Goal: Transaction & Acquisition: Subscribe to service/newsletter

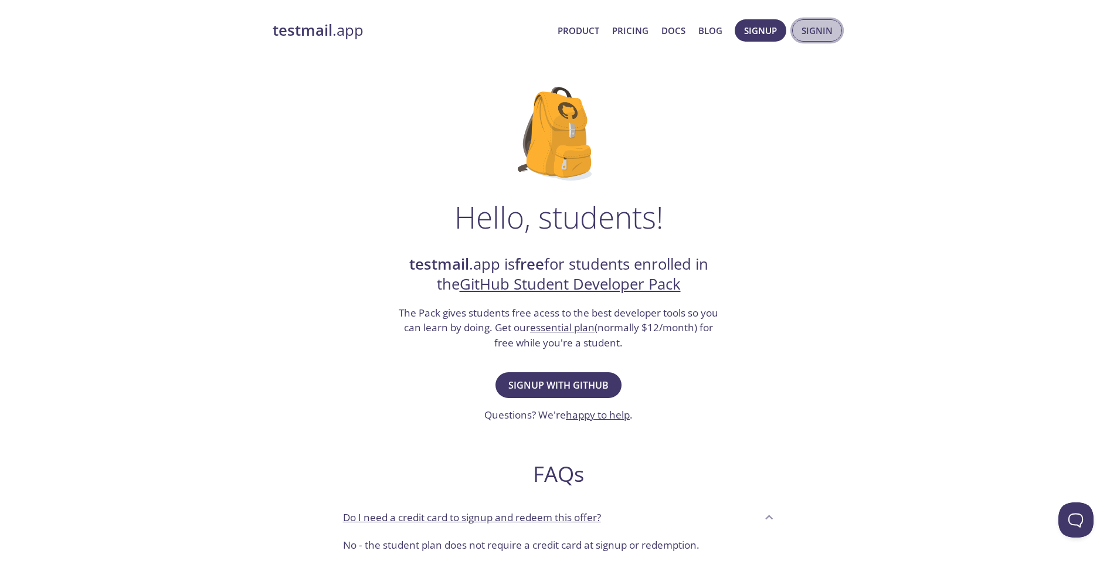
click at [831, 26] on span "Signin" at bounding box center [817, 30] width 31 height 15
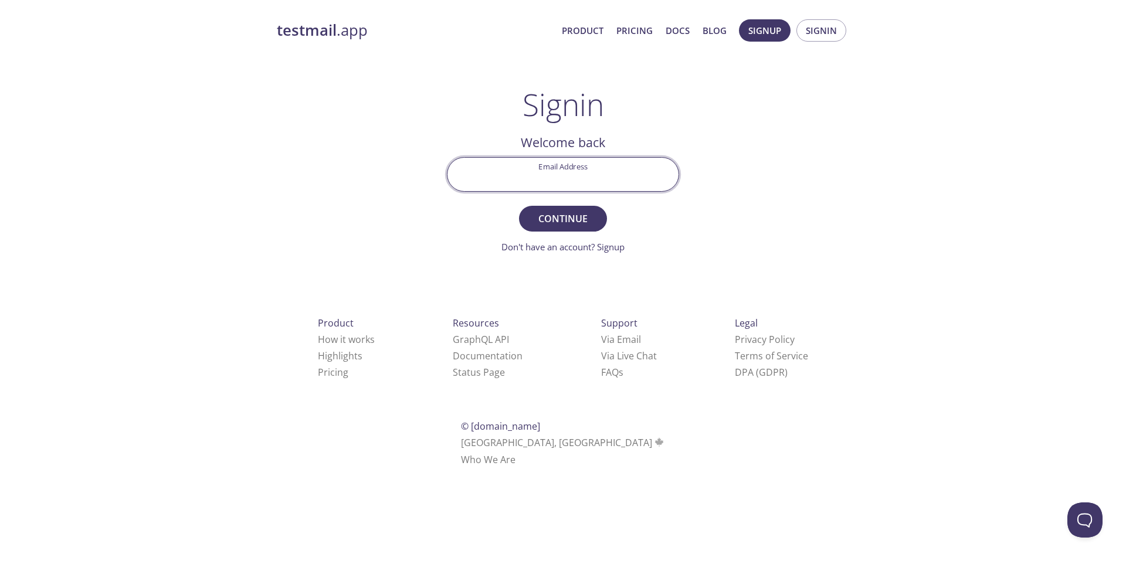
click at [557, 170] on input "Email Address" at bounding box center [563, 174] width 231 height 33
type input "[EMAIL_ADDRESS][DOMAIN_NAME]"
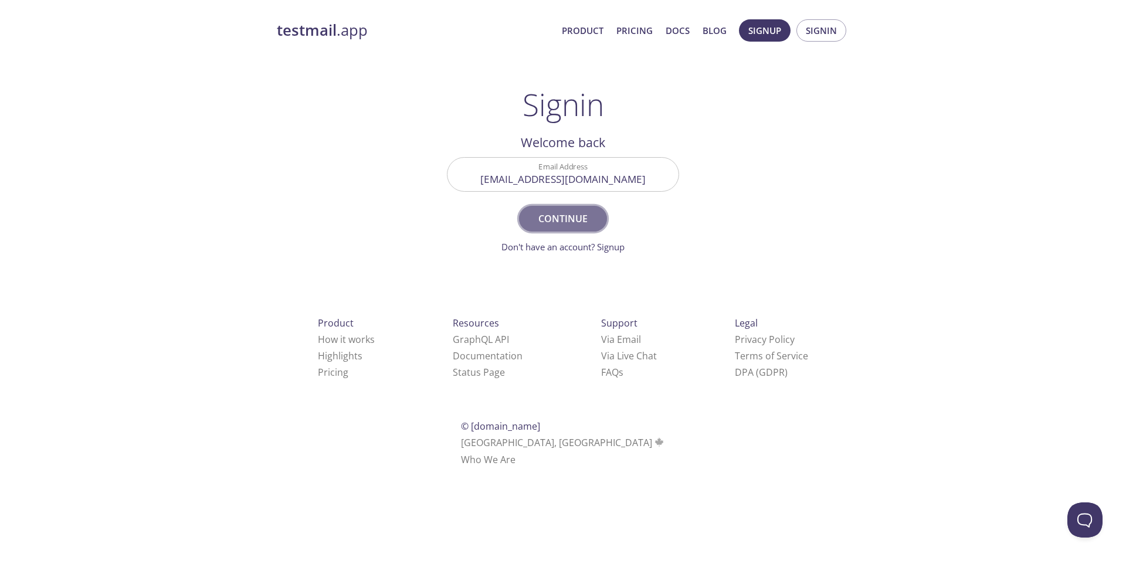
click at [572, 216] on span "Continue" at bounding box center [563, 219] width 62 height 16
click at [608, 249] on link "Don't have an account? Signup" at bounding box center [563, 247] width 123 height 12
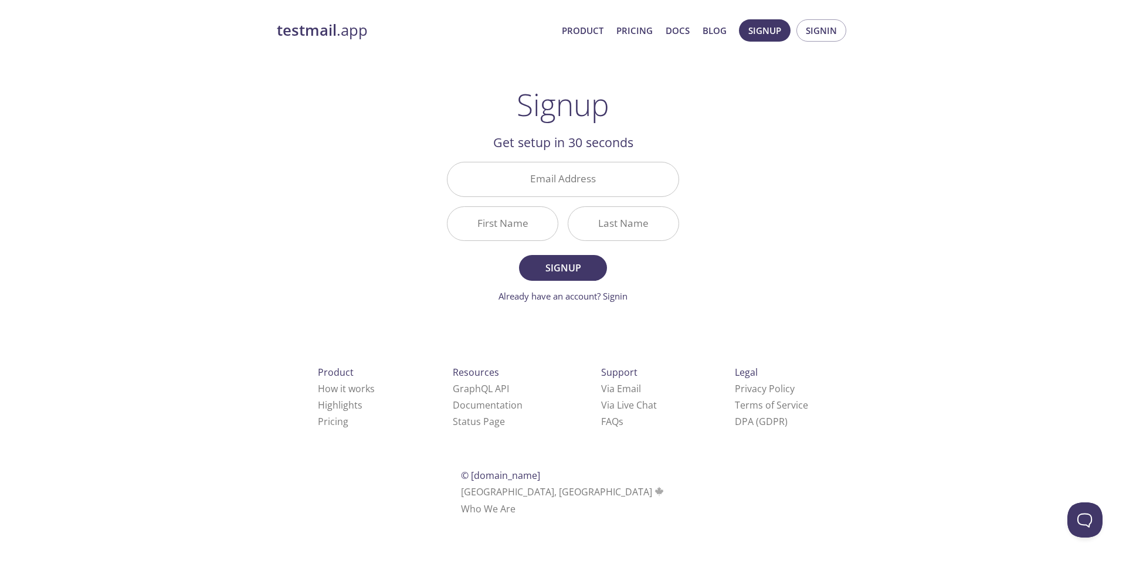
click at [521, 198] on div "Email Address" at bounding box center [563, 179] width 242 height 44
click at [541, 189] on input "Email Address" at bounding box center [563, 178] width 231 height 33
type input "[EMAIL_ADDRESS][DOMAIN_NAME]"
click at [513, 221] on input "First Name" at bounding box center [503, 223] width 110 height 33
type input "[DEMOGRAPHIC_DATA]"
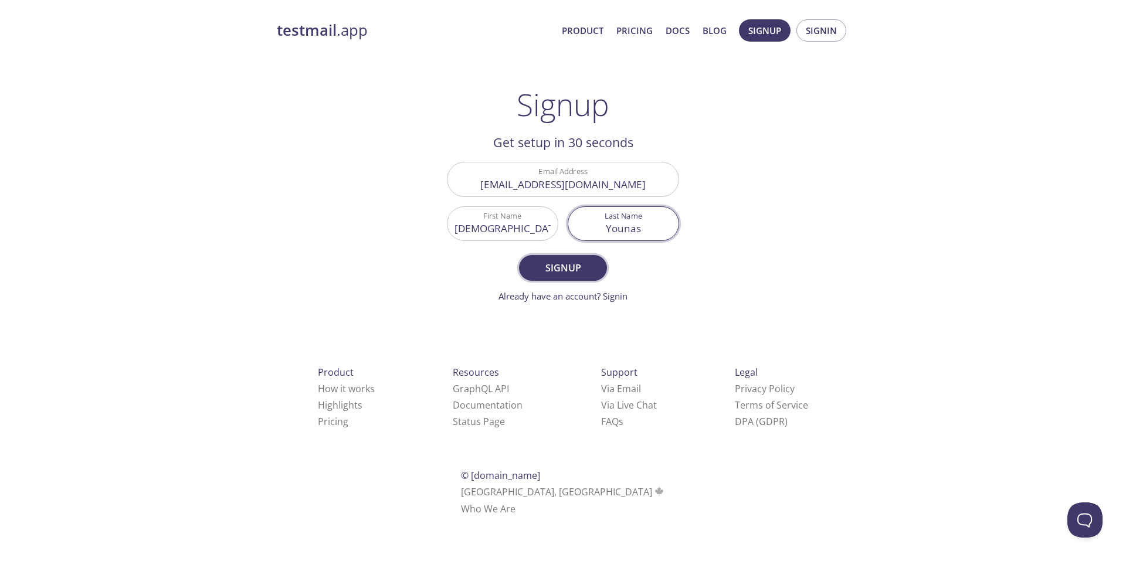
type input "Younas"
click at [568, 265] on span "Signup" at bounding box center [563, 268] width 62 height 16
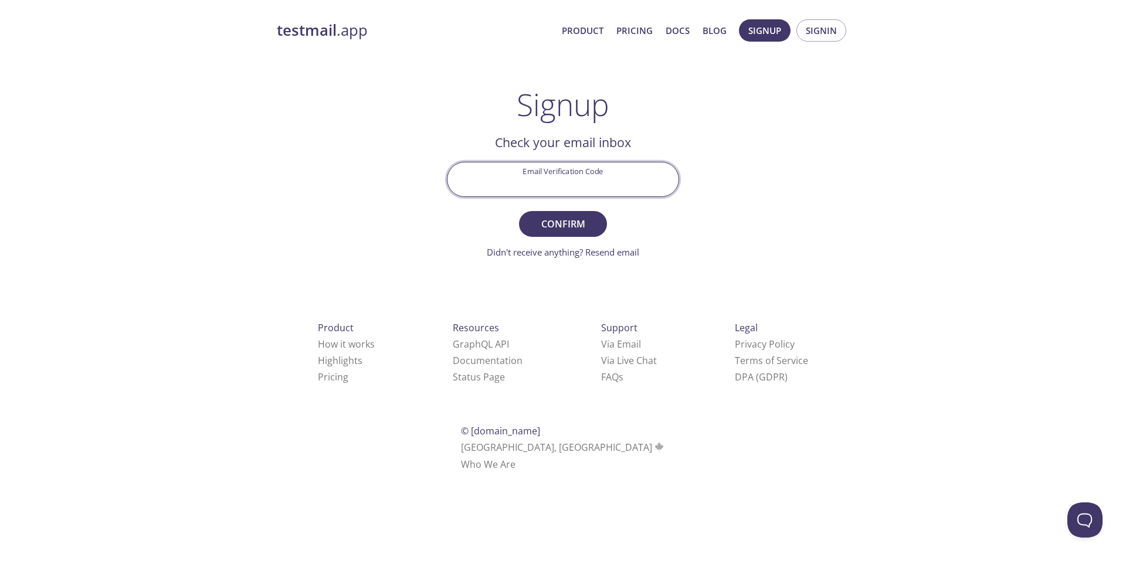
click at [592, 185] on input "Email Verification Code" at bounding box center [563, 178] width 231 height 33
click at [592, 181] on input "Email Verification Code" at bounding box center [563, 178] width 231 height 33
type input "A3FU2V2"
click at [572, 228] on span "Confirm" at bounding box center [563, 224] width 62 height 16
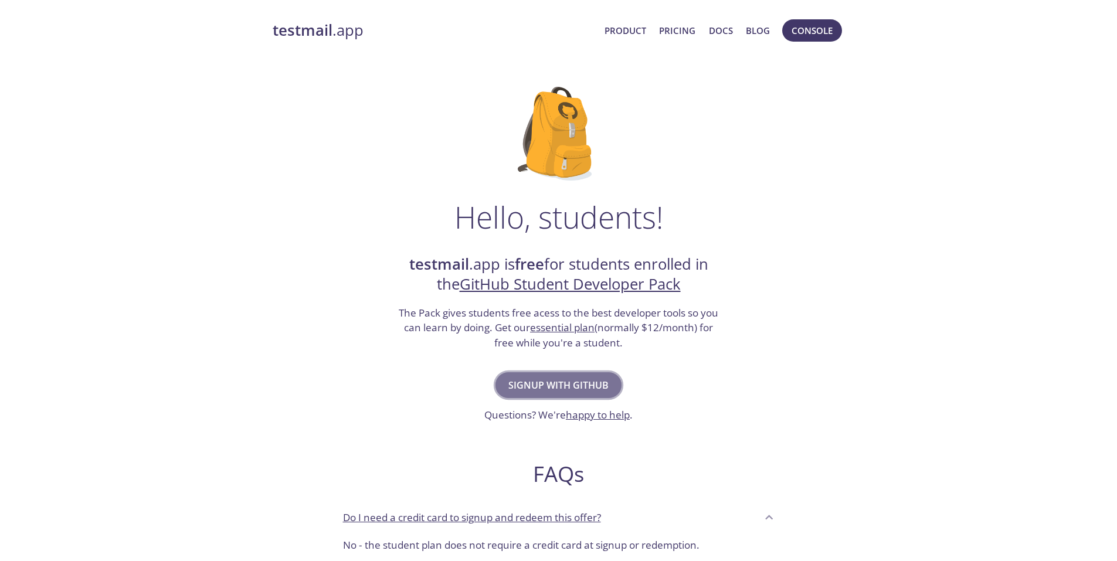
click at [580, 377] on span "Signup with GitHub" at bounding box center [559, 385] width 100 height 16
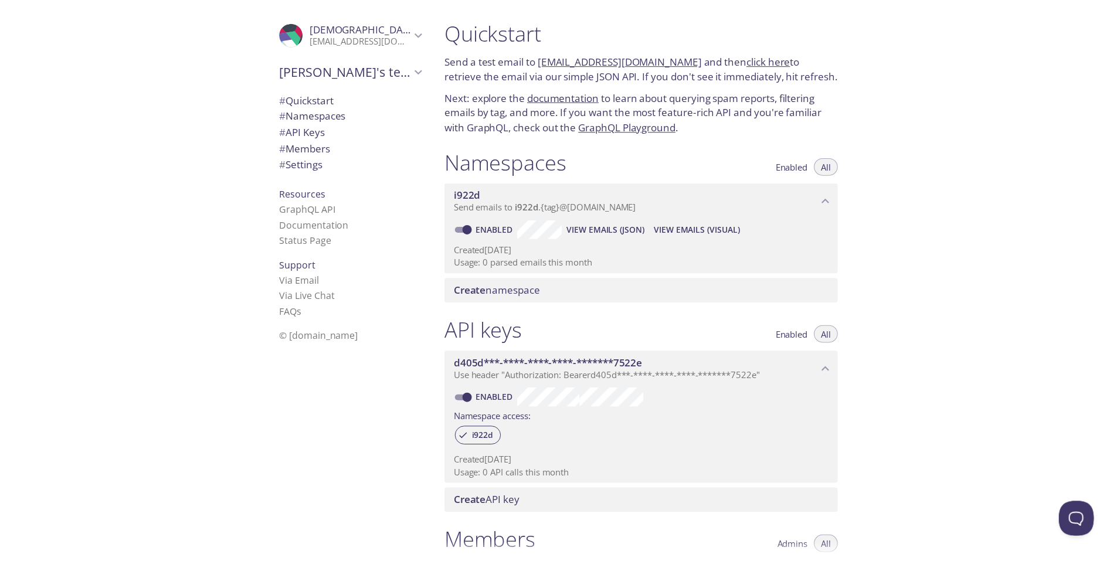
scroll to position [273, 0]
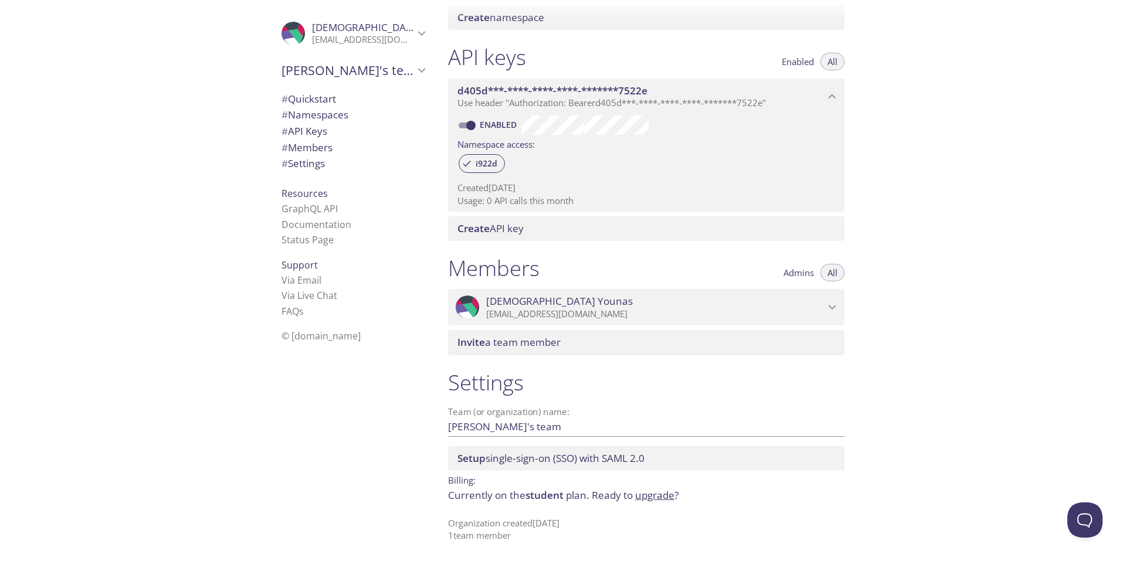
click at [653, 499] on link "upgrade" at bounding box center [654, 495] width 39 height 13
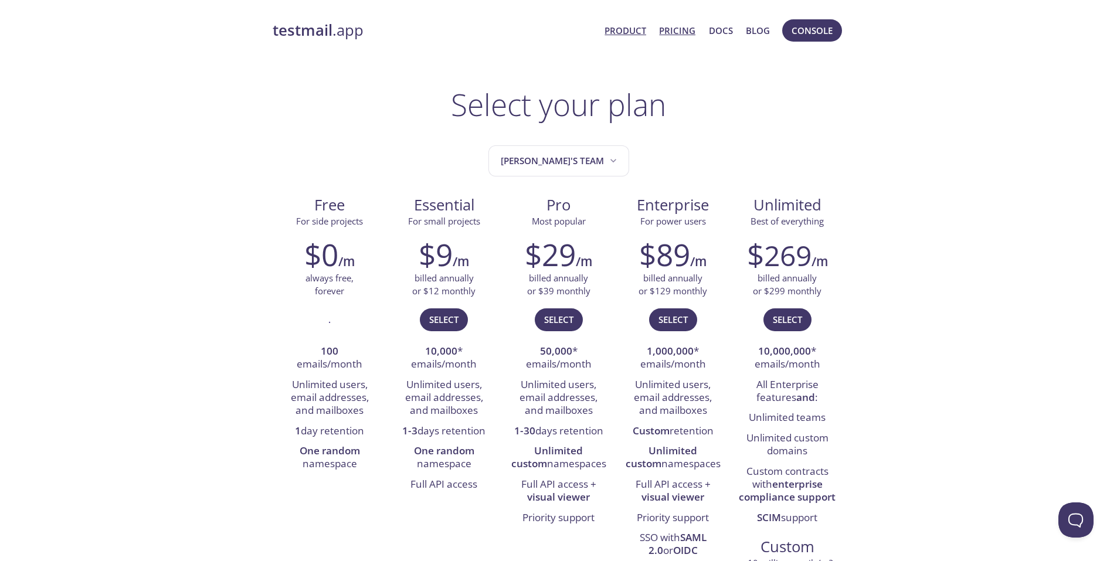
click at [624, 28] on link "Product" at bounding box center [626, 30] width 42 height 15
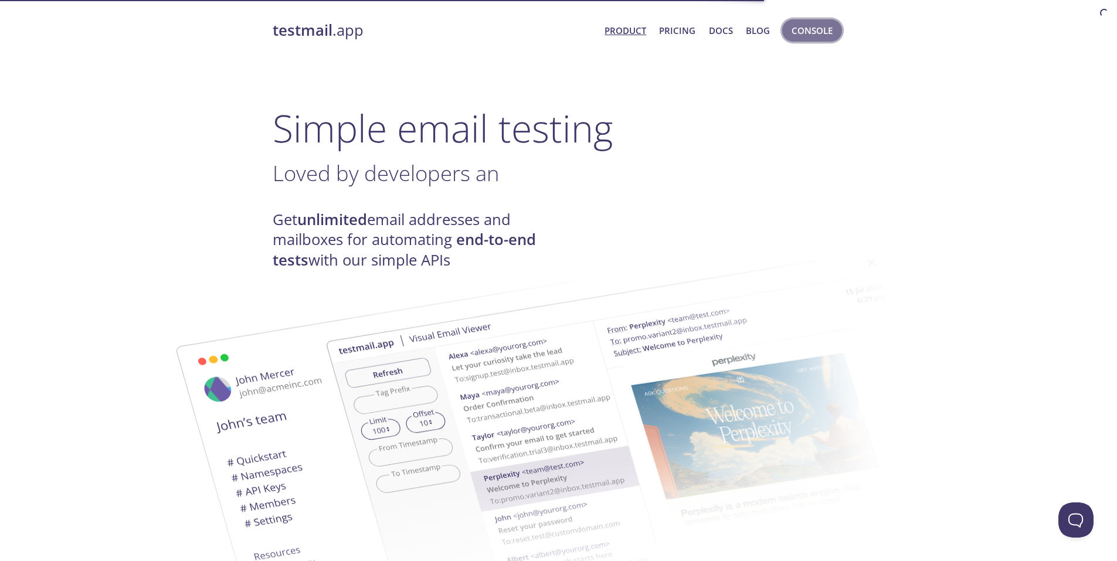
click at [803, 32] on span "Console" at bounding box center [812, 30] width 41 height 15
